Goal: Task Accomplishment & Management: Use online tool/utility

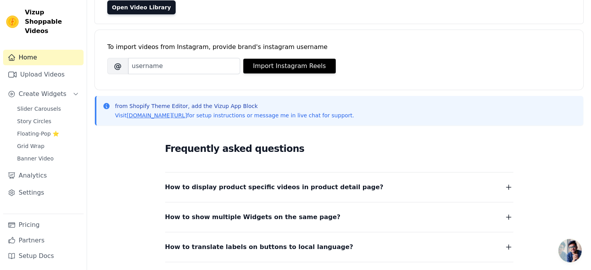
scroll to position [78, 0]
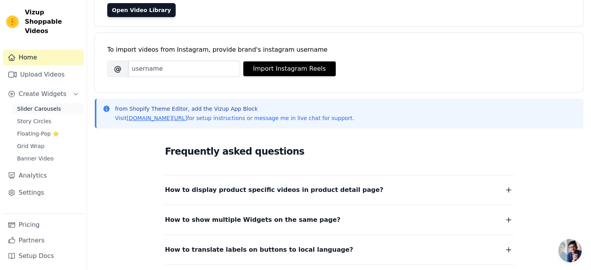
click at [34, 105] on span "Slider Carousels" at bounding box center [39, 109] width 44 height 8
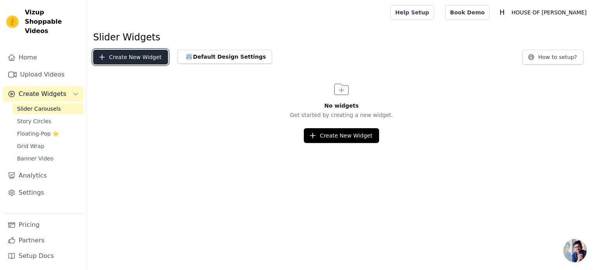
click at [132, 57] on button "Create New Widget" at bounding box center [130, 57] width 75 height 15
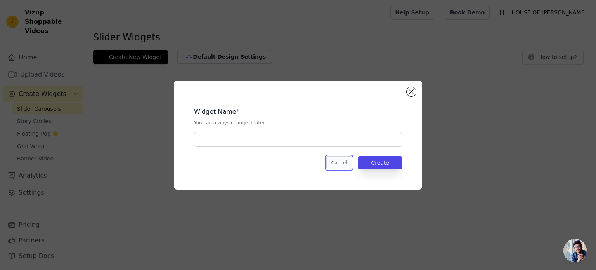
click at [347, 163] on button "Cancel" at bounding box center [340, 162] width 26 height 13
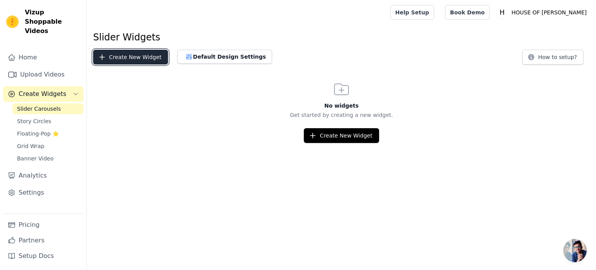
click at [132, 60] on button "Create New Widget" at bounding box center [130, 57] width 75 height 15
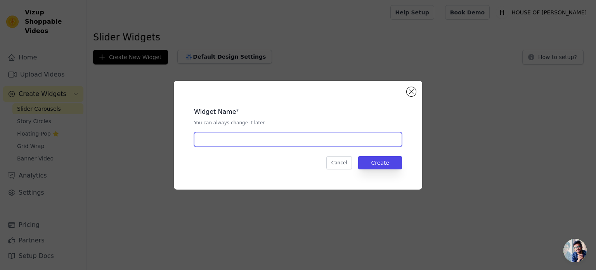
click at [256, 138] on input "text" at bounding box center [298, 139] width 208 height 15
type input "HERO"
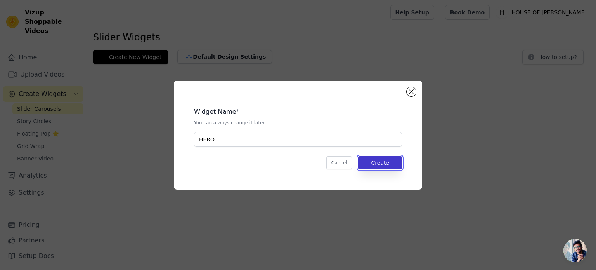
click at [379, 167] on button "Create" at bounding box center [380, 162] width 44 height 13
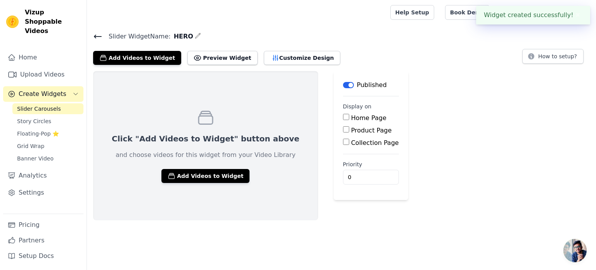
click at [343, 119] on div "Home Page" at bounding box center [371, 117] width 56 height 9
click at [343, 117] on input "Home Page" at bounding box center [346, 117] width 6 height 6
checkbox input "true"
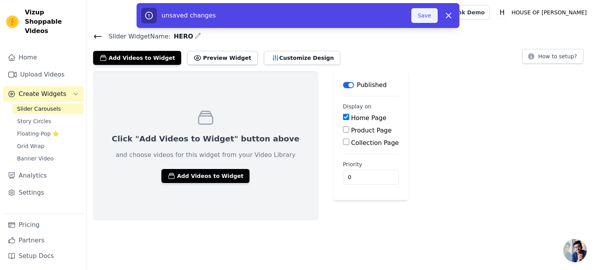
click at [433, 16] on button "Save" at bounding box center [425, 15] width 26 height 15
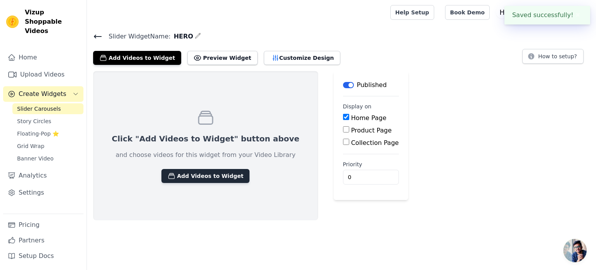
click at [193, 169] on button "Add Videos to Widget" at bounding box center [206, 176] width 88 height 14
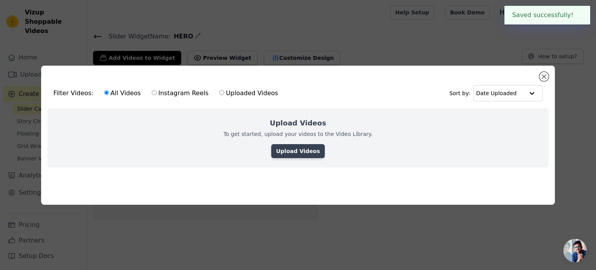
click at [306, 153] on link "Upload Videos" at bounding box center [297, 151] width 53 height 14
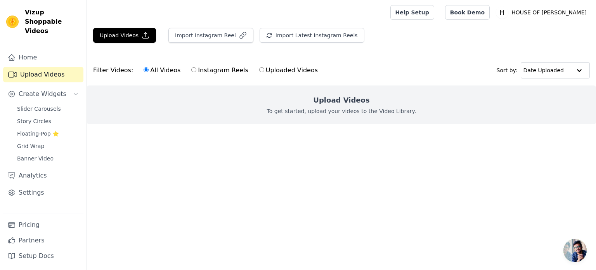
click at [323, 105] on h2 "Upload Videos" at bounding box center [341, 100] width 56 height 11
click at [136, 37] on button "Upload Videos" at bounding box center [124, 35] width 63 height 15
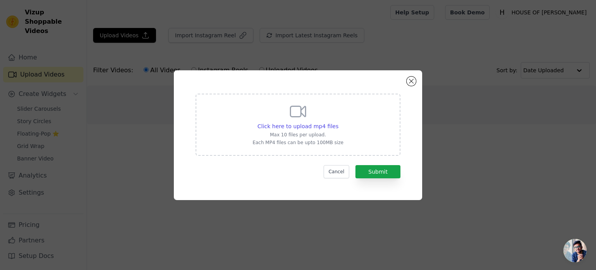
click at [313, 120] on div "Click here to upload mp4 files Max 10 files per upload. Each MP4 files can be u…" at bounding box center [298, 123] width 91 height 43
click at [338, 122] on input "Click here to upload mp4 files Max 10 files per upload. Each MP4 files can be u…" at bounding box center [338, 122] width 0 height 0
type input "C:\fakepath\Untitled design.mp4"
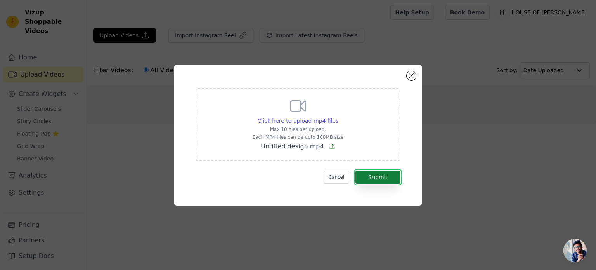
click at [379, 174] on button "Submit" at bounding box center [378, 176] width 45 height 13
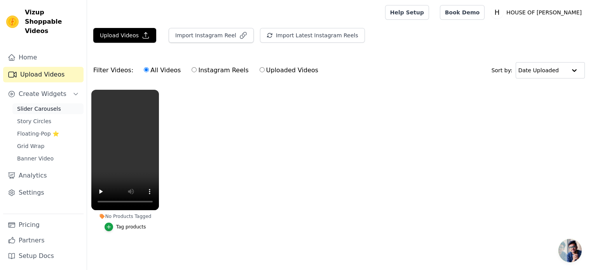
click at [47, 104] on link "Slider Carousels" at bounding box center [47, 108] width 71 height 11
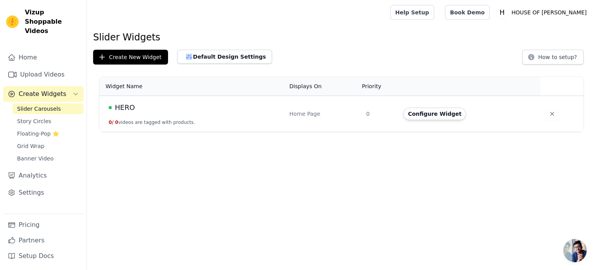
click at [149, 108] on div "HERO" at bounding box center [195, 107] width 172 height 11
click at [431, 116] on button "Configure Widget" at bounding box center [434, 114] width 63 height 12
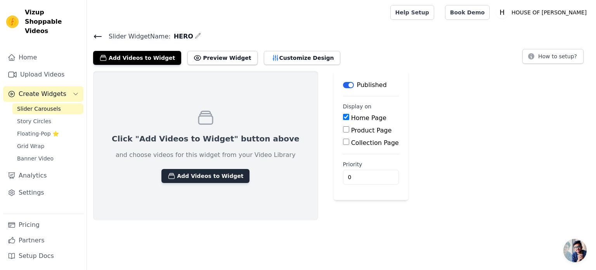
click at [208, 173] on button "Add Videos to Widget" at bounding box center [206, 176] width 88 height 14
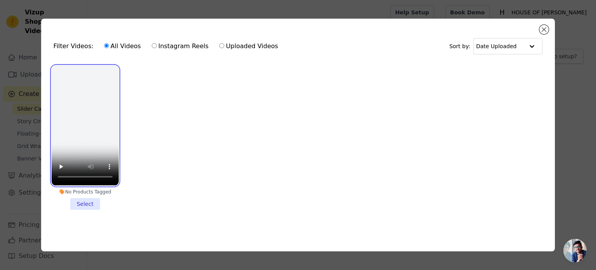
click at [105, 132] on video at bounding box center [85, 126] width 67 height 120
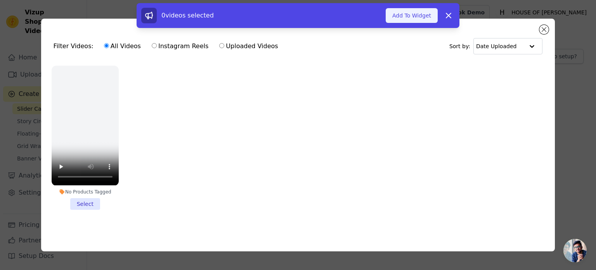
click at [410, 19] on button "Add To Widget" at bounding box center [412, 15] width 52 height 15
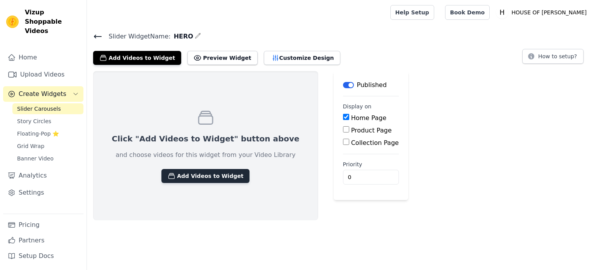
click at [203, 175] on button "Add Videos to Widget" at bounding box center [206, 176] width 88 height 14
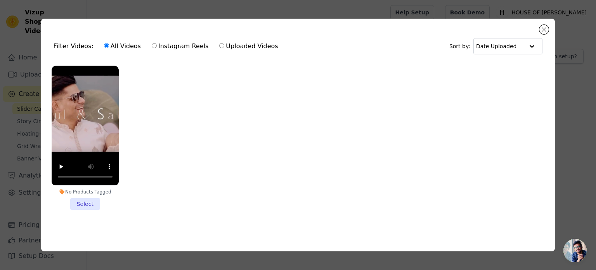
click at [81, 198] on li "No Products Tagged Select" at bounding box center [85, 138] width 67 height 144
click at [0, 0] on input "No Products Tagged Select" at bounding box center [0, 0] width 0 height 0
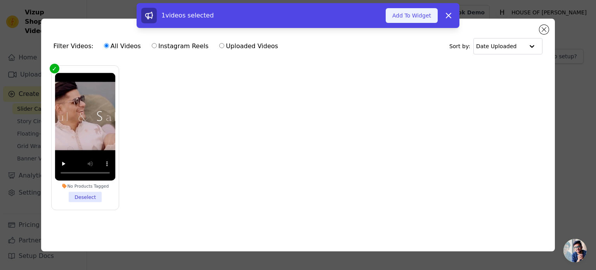
click at [421, 17] on button "Add To Widget" at bounding box center [412, 15] width 52 height 15
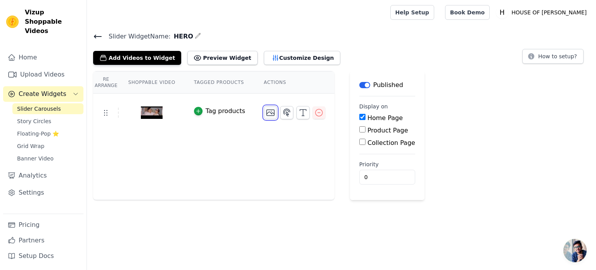
click at [266, 110] on icon "button" at bounding box center [270, 112] width 9 height 9
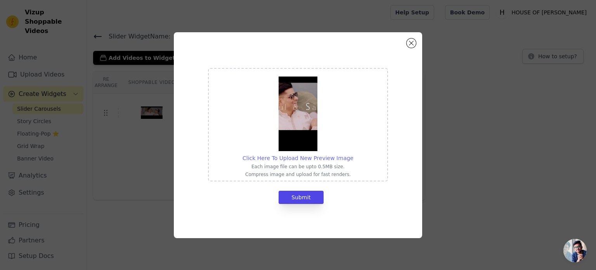
click at [301, 160] on span "Click Here To Upload New Preview Image" at bounding box center [298, 158] width 111 height 6
click at [353, 154] on input "Click Here To Upload New Preview Image Each image file can be upto 0.5MB size. …" at bounding box center [353, 154] width 0 height 0
click at [415, 47] on div "Click Here To Upload New Preview Image Each image file can be upto 0.5MB size. …" at bounding box center [298, 135] width 248 height 206
click at [407, 45] on div "Click Here To Upload New Preview Image Each image file can be upto 0.5MB size. …" at bounding box center [298, 135] width 224 height 181
click at [410, 43] on button "Close modal" at bounding box center [411, 42] width 9 height 9
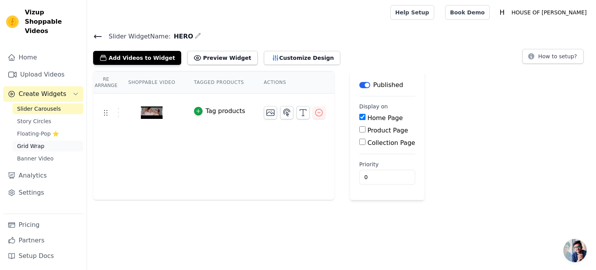
click at [50, 141] on link "Grid Wrap" at bounding box center [47, 146] width 71 height 11
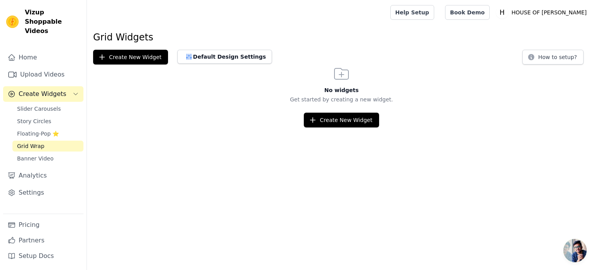
click at [340, 127] on html "Vizup Shoppable Videos Home Upload Videos Create Widgets Slider Carousels Story…" at bounding box center [298, 63] width 596 height 127
click at [339, 122] on button "Create New Widget" at bounding box center [341, 120] width 75 height 15
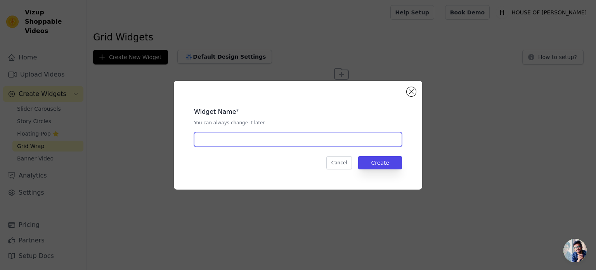
click at [316, 144] on input "text" at bounding box center [298, 139] width 208 height 15
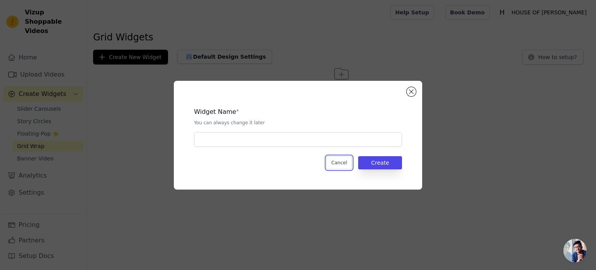
click at [351, 161] on button "Cancel" at bounding box center [340, 162] width 26 height 13
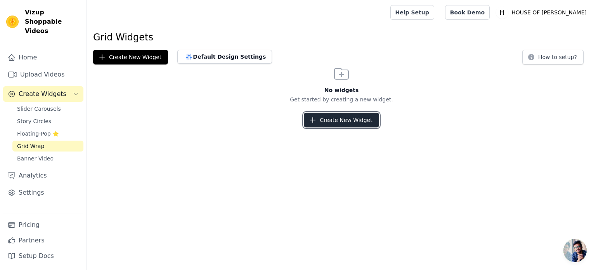
click at [321, 122] on button "Create New Widget" at bounding box center [341, 120] width 75 height 15
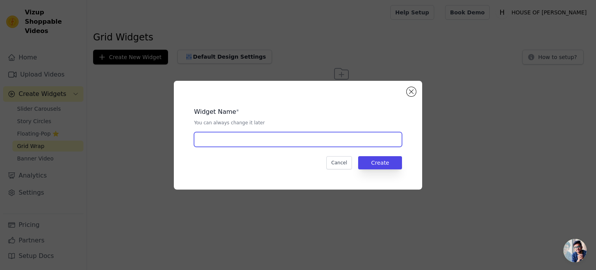
click at [246, 140] on input "text" at bounding box center [298, 139] width 208 height 15
type input "HERO"
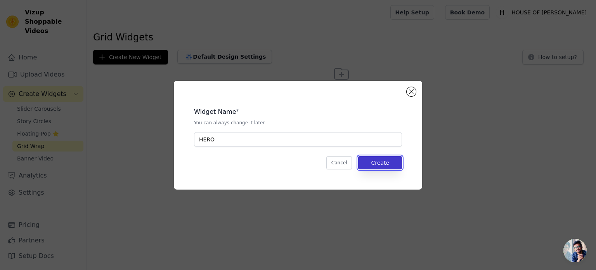
click at [384, 163] on button "Create" at bounding box center [380, 162] width 44 height 13
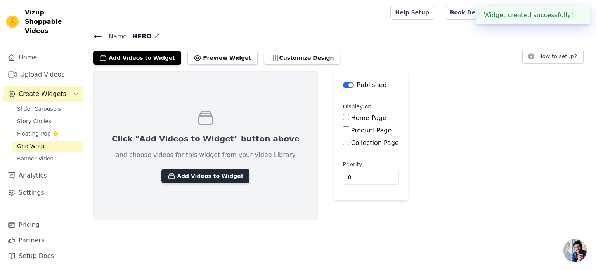
click at [210, 172] on button "Add Videos to Widget" at bounding box center [206, 176] width 88 height 14
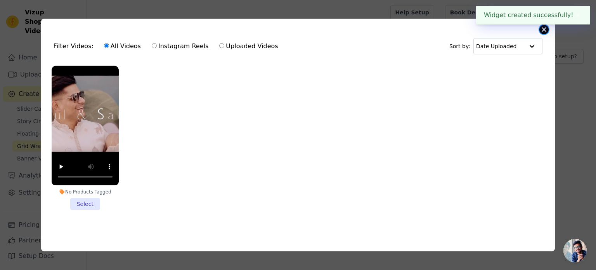
click at [544, 29] on button "Close modal" at bounding box center [544, 29] width 9 height 9
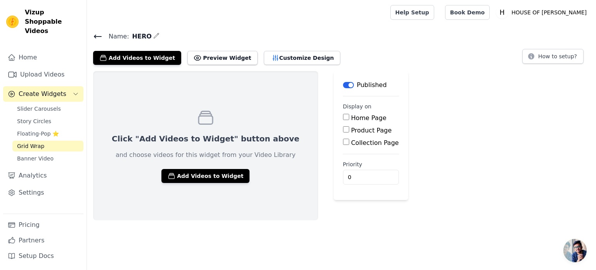
click at [98, 35] on icon at bounding box center [97, 36] width 9 height 9
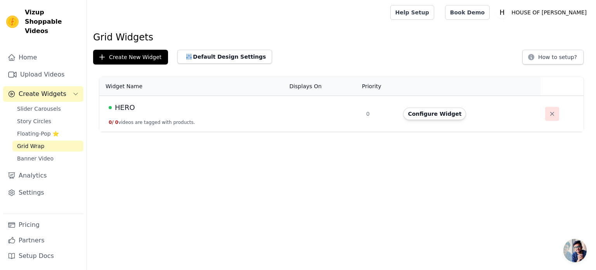
click at [549, 115] on icon "button" at bounding box center [553, 114] width 8 height 8
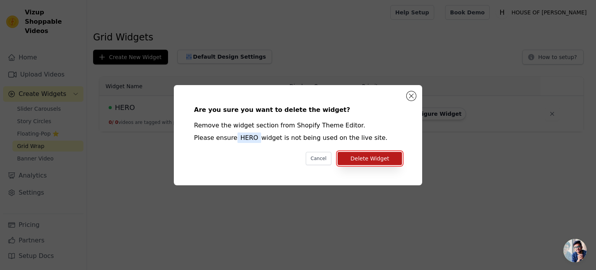
click at [377, 160] on button "Delete Widget" at bounding box center [370, 158] width 64 height 13
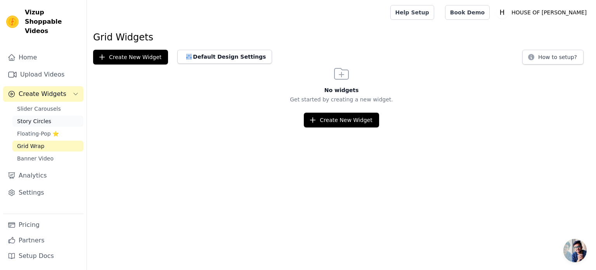
click at [34, 117] on span "Story Circles" at bounding box center [34, 121] width 34 height 8
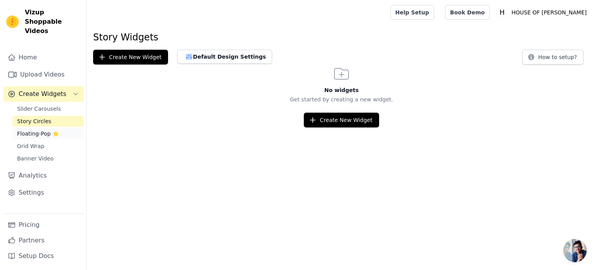
click at [31, 130] on span "Floating-Pop ⭐" at bounding box center [38, 134] width 42 height 8
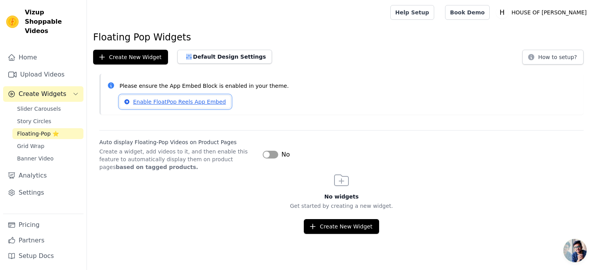
click at [145, 101] on link "Enable FloatPop Reels App Embed" at bounding box center [175, 101] width 111 height 13
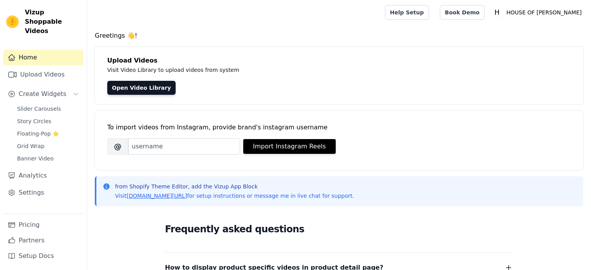
scroll to position [78, 0]
